Goal: Task Accomplishment & Management: Use online tool/utility

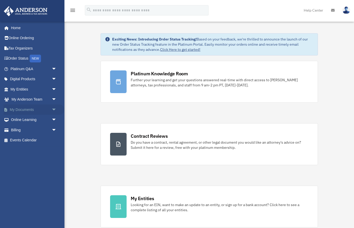
click at [28, 106] on link "My Documents arrow_drop_down" at bounding box center [34, 109] width 61 height 10
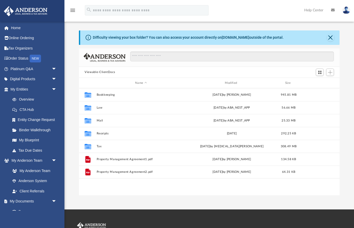
scroll to position [117, 260]
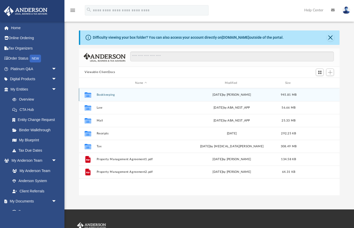
click at [107, 95] on button "Bookkeeping" at bounding box center [141, 94] width 89 height 3
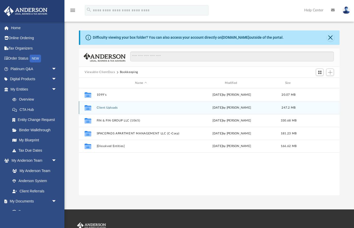
click at [108, 108] on button "Client Uploads" at bounding box center [141, 107] width 89 height 3
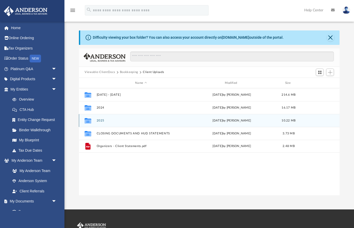
click at [100, 120] on button "2025" at bounding box center [141, 120] width 89 height 3
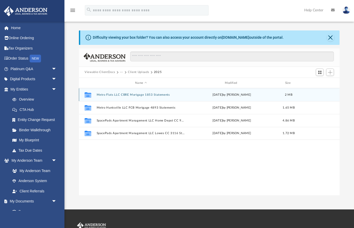
click at [151, 94] on button "Metro Flats LLC CBRE Mortgage 1853 Statements" at bounding box center [141, 94] width 89 height 3
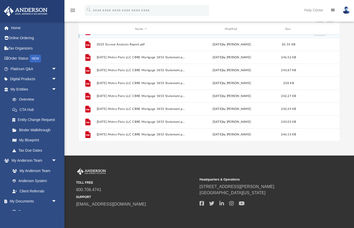
scroll to position [55, 0]
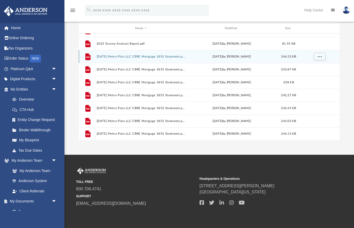
click at [164, 56] on button "[DATE] Metro Flats LLC CBRE Mortgage 1853 Statement.pdf" at bounding box center [141, 56] width 89 height 3
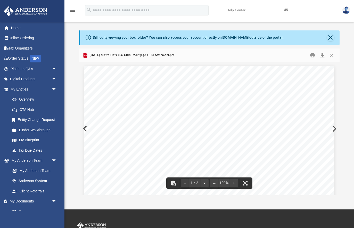
scroll to position [0, 0]
click at [330, 53] on button "Close" at bounding box center [331, 55] width 9 height 8
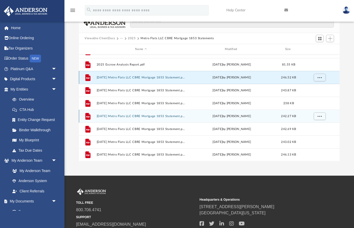
scroll to position [37, 0]
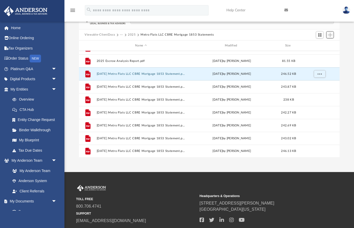
click at [330, 35] on span "Add" at bounding box center [330, 35] width 4 height 4
click at [321, 44] on li "Upload" at bounding box center [323, 45] width 17 height 5
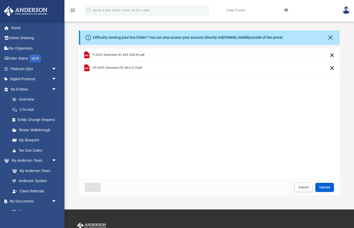
scroll to position [10, 0]
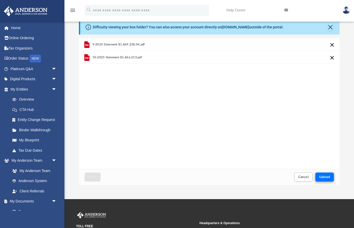
click at [325, 176] on span "Upload" at bounding box center [324, 176] width 11 height 3
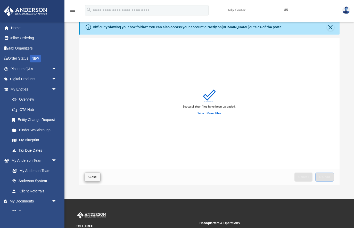
click at [91, 177] on span "Close" at bounding box center [92, 176] width 8 height 3
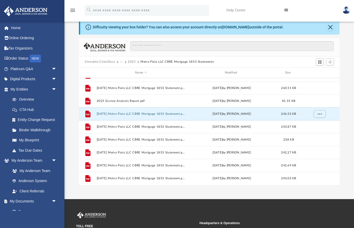
click at [132, 62] on button "2025" at bounding box center [132, 62] width 8 height 5
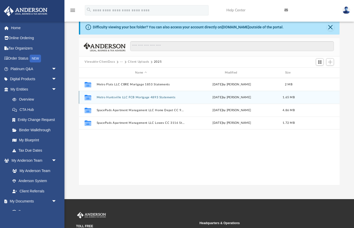
click at [128, 96] on button "Metro Huntsville LLC FCB Mortgage 4893 Statements" at bounding box center [141, 97] width 89 height 3
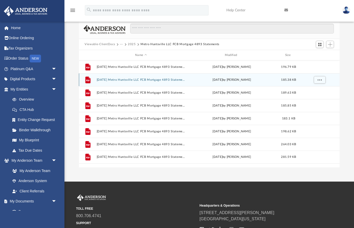
scroll to position [28, 0]
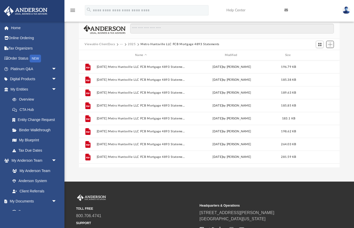
click at [330, 43] on span "Add" at bounding box center [330, 44] width 4 height 4
click at [321, 54] on li "Upload" at bounding box center [323, 54] width 17 height 5
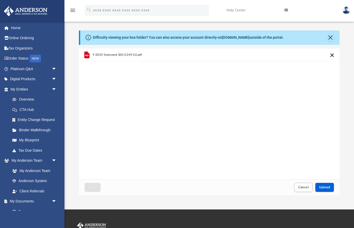
scroll to position [0, 0]
click at [325, 188] on span "Upload" at bounding box center [324, 187] width 11 height 3
click at [325, 188] on div "Upload" at bounding box center [325, 187] width 1 height 2
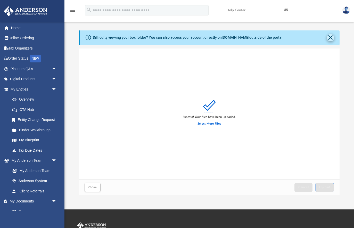
click at [332, 37] on button "Close" at bounding box center [330, 37] width 7 height 7
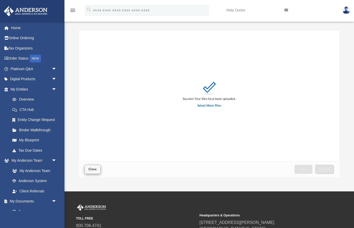
click at [94, 169] on span "Close" at bounding box center [92, 169] width 8 height 3
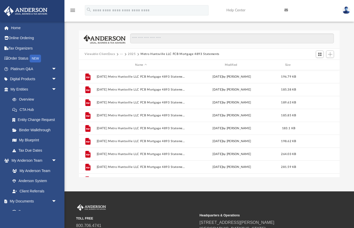
click at [131, 53] on button "2025" at bounding box center [132, 54] width 8 height 5
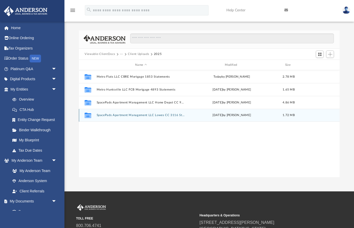
click at [138, 116] on button "SpacePads Apartment Management LLC Lowes CC 3116 Statements" at bounding box center [141, 115] width 89 height 3
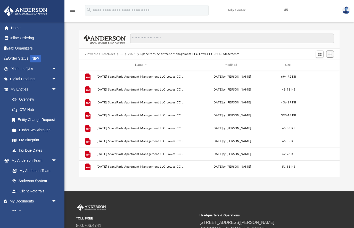
click at [331, 54] on span "Add" at bounding box center [330, 54] width 4 height 4
click at [321, 64] on li "Upload" at bounding box center [323, 64] width 17 height 5
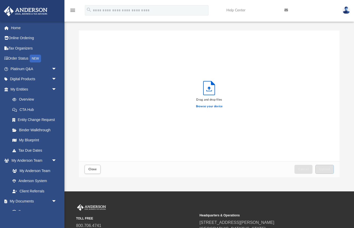
scroll to position [131, 260]
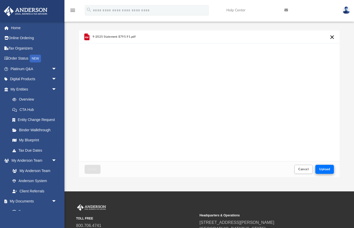
click at [326, 169] on span "Upload" at bounding box center [324, 169] width 11 height 3
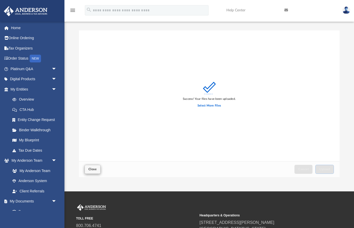
click at [91, 169] on span "Close" at bounding box center [92, 169] width 8 height 3
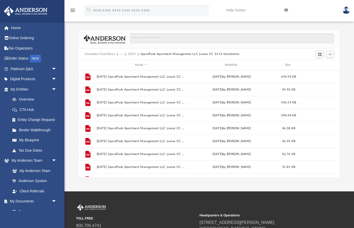
click at [132, 53] on button "2025" at bounding box center [132, 54] width 8 height 5
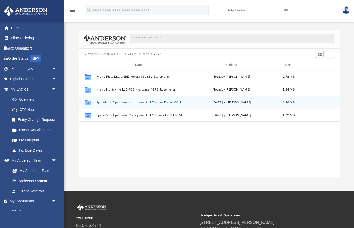
click at [163, 102] on button "SpacePads Apartment Management LLC Home Depot CC 9097 Statements" at bounding box center [141, 102] width 89 height 3
